Goal: Find specific page/section: Find specific page/section

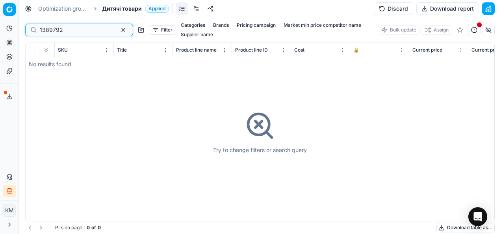
click at [119, 29] on button "button" at bounding box center [123, 29] width 9 height 9
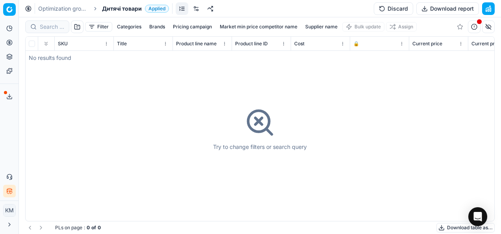
click at [50, 31] on div at bounding box center [47, 26] width 44 height 13
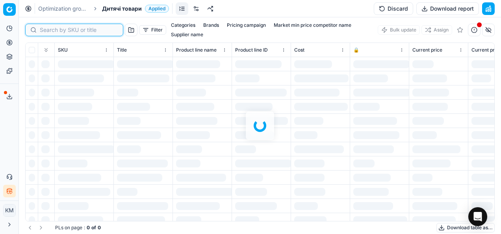
paste input "1226052"
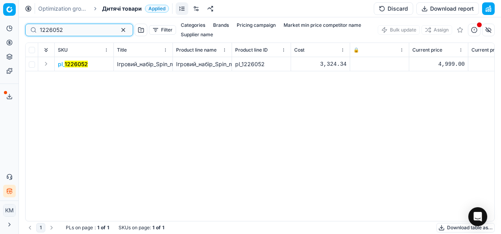
type input "1226052"
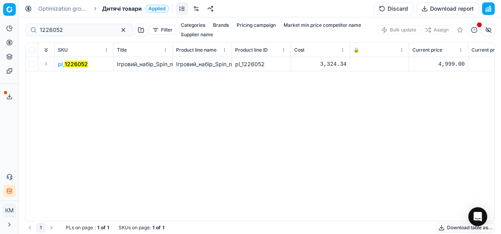
click at [69, 65] on mark "1226052" at bounding box center [76, 64] width 23 height 7
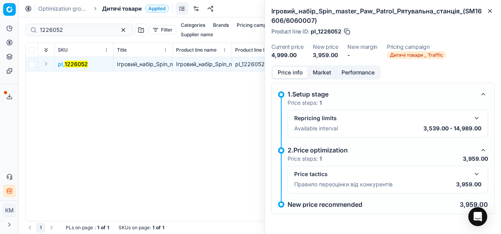
click at [499, 160] on div "Price info Market Performance 1.Setup stage Price steps: 1 Repricing limits Ava…" at bounding box center [383, 149] width 236 height 168
click at [475, 170] on button "button" at bounding box center [476, 174] width 9 height 9
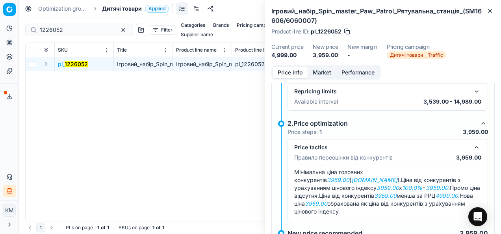
scroll to position [39, 0]
